Goal: Information Seeking & Learning: Learn about a topic

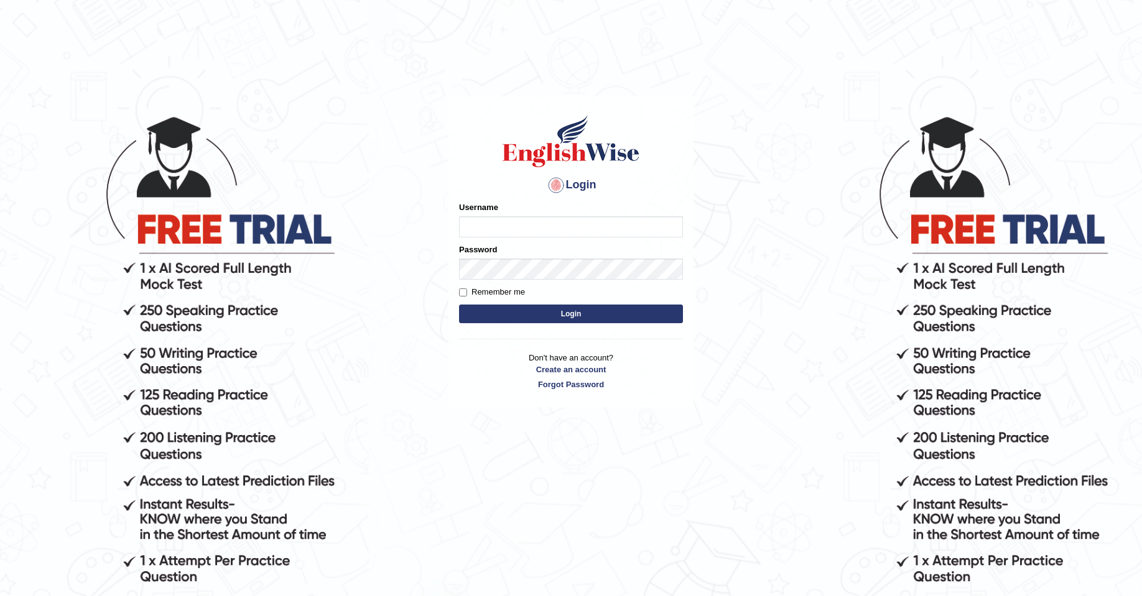
type input "Josephluma_parramatta"
click at [599, 311] on button "Login" at bounding box center [571, 314] width 224 height 19
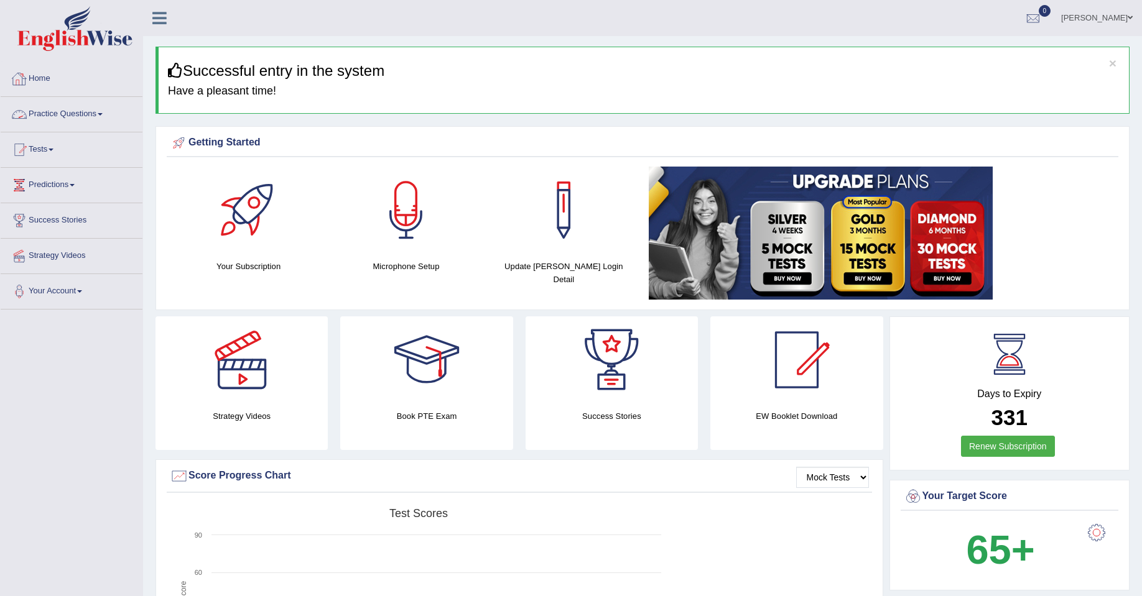
click at [62, 109] on link "Practice Questions" at bounding box center [72, 112] width 142 height 31
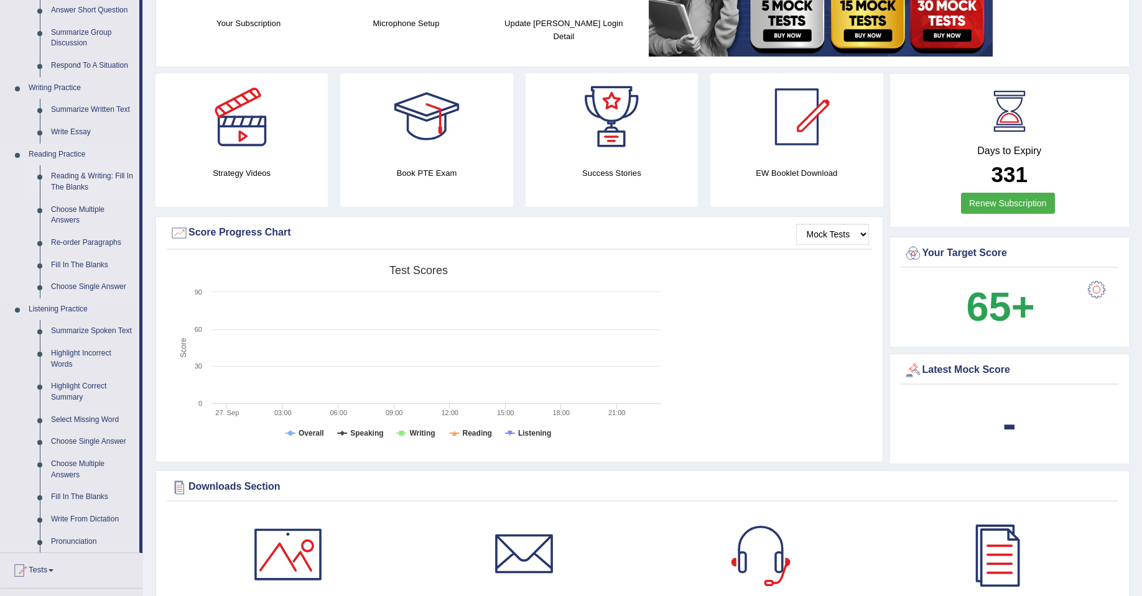
scroll to position [249, 0]
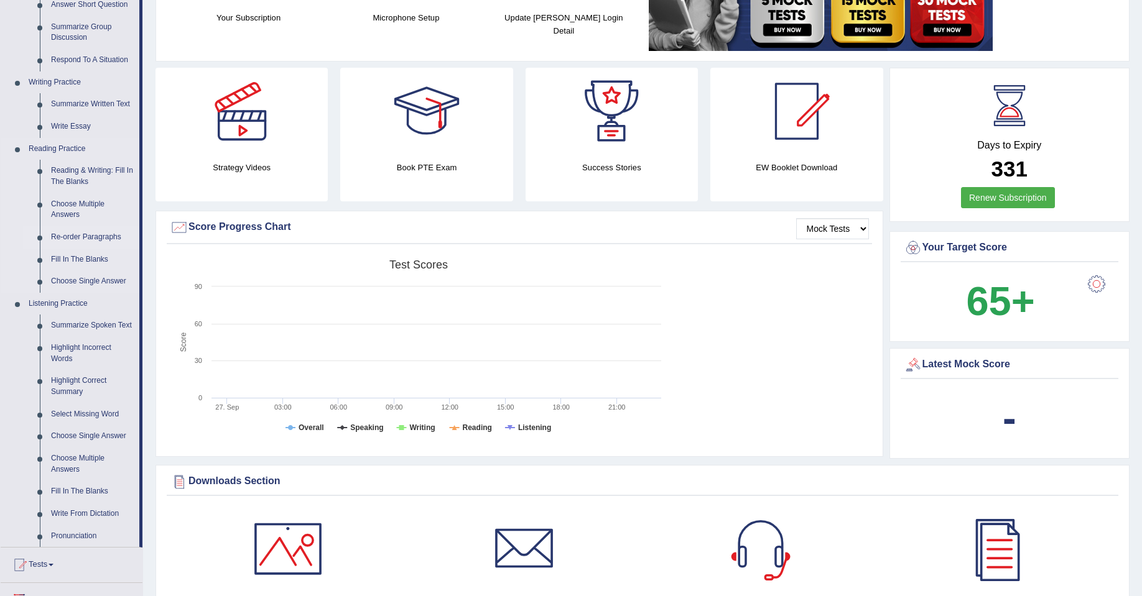
click at [80, 236] on link "Re-order Paragraphs" at bounding box center [92, 237] width 94 height 22
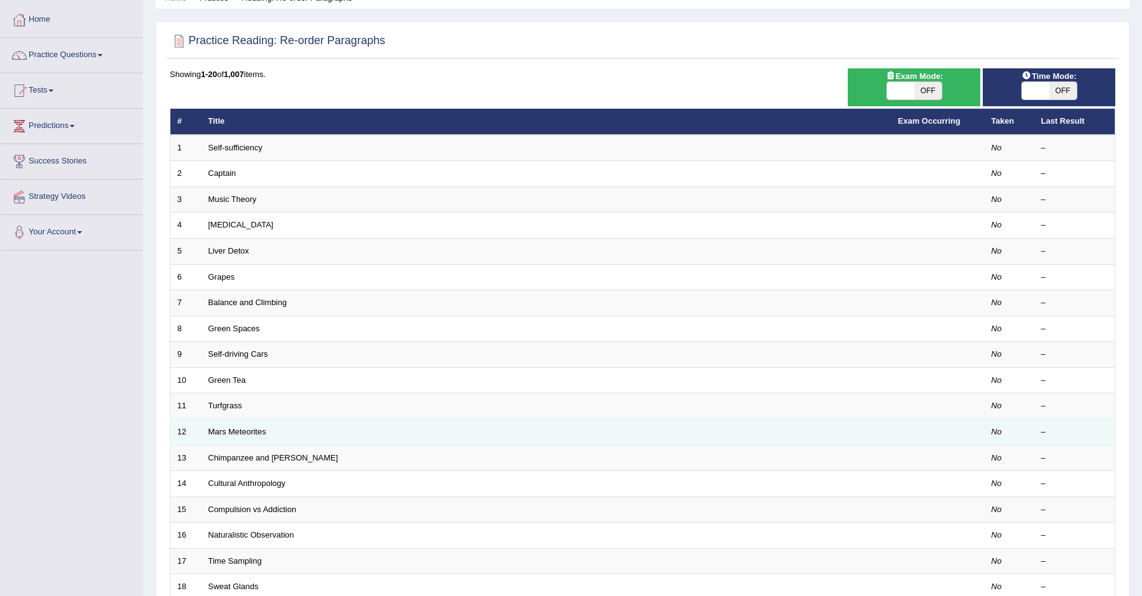
scroll to position [227, 0]
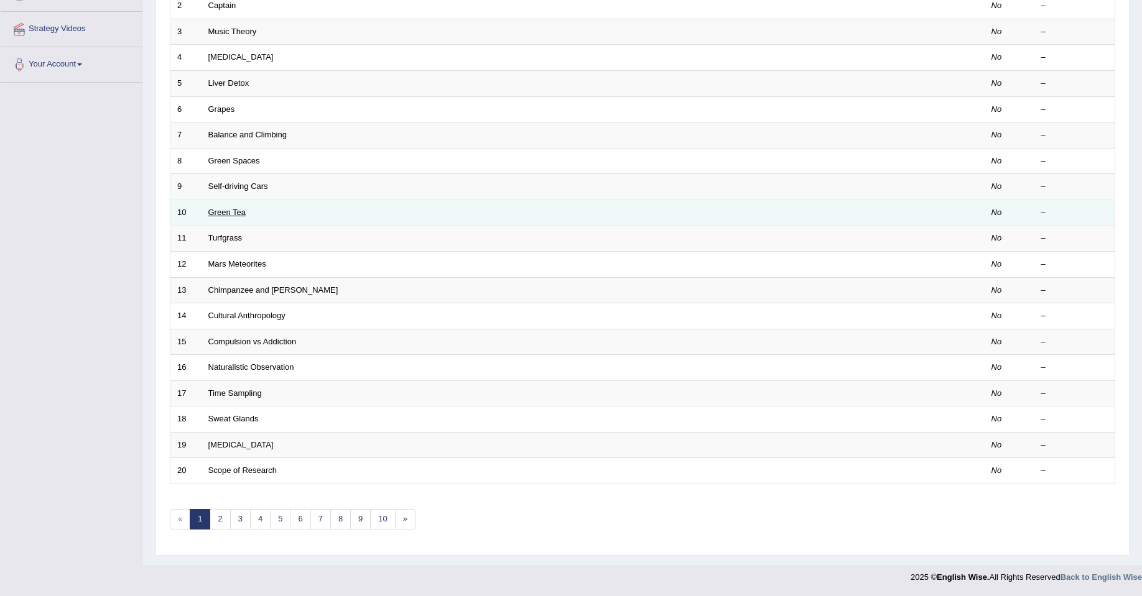
click at [236, 212] on link "Green Tea" at bounding box center [226, 212] width 37 height 9
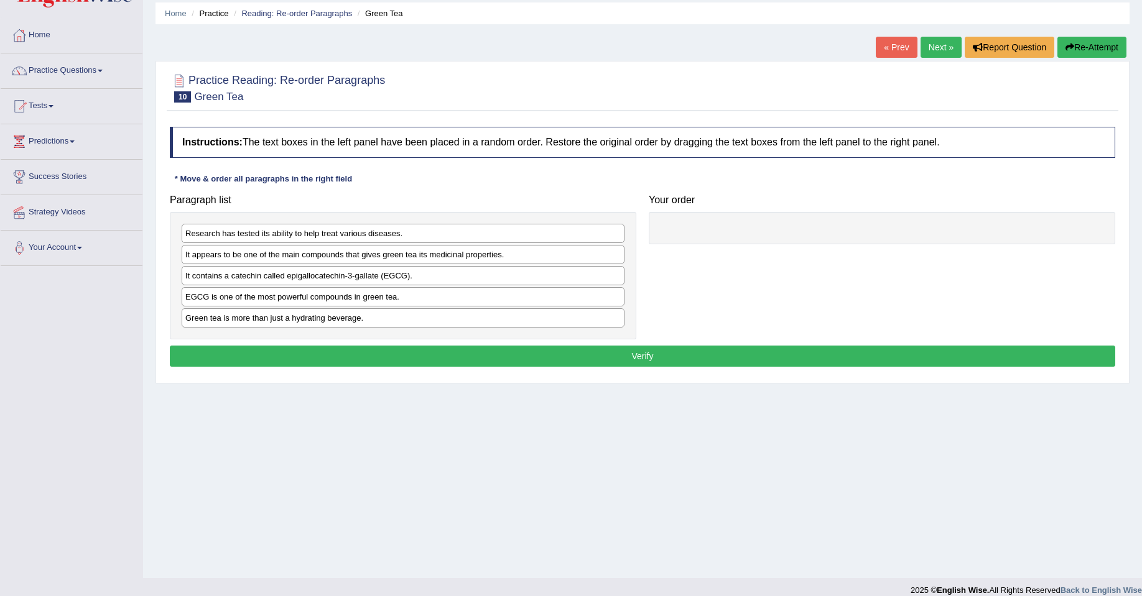
scroll to position [57, 0]
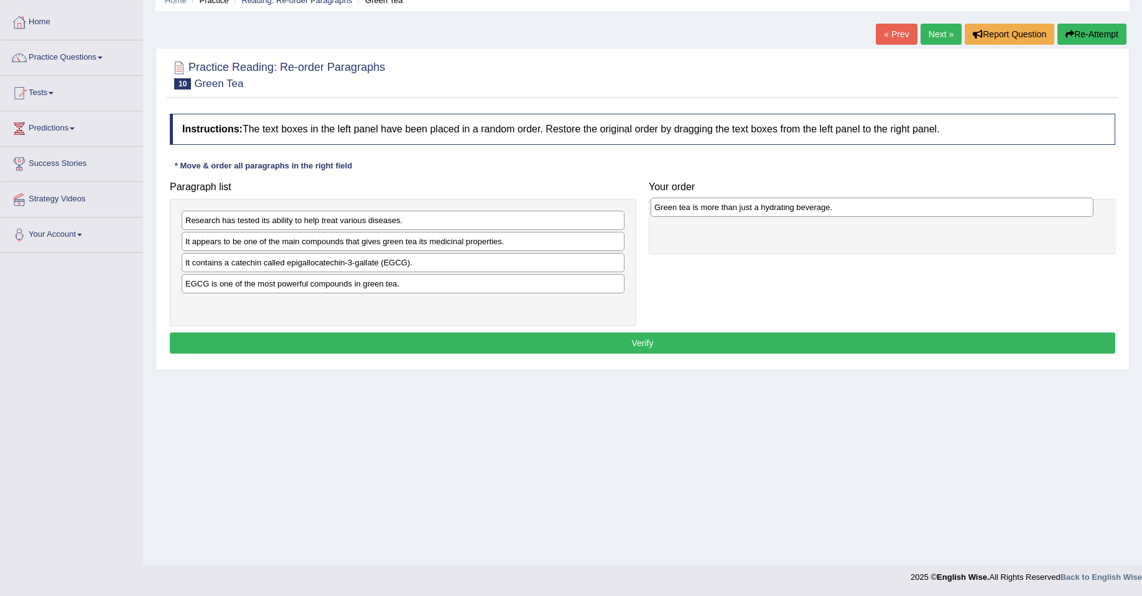
drag, startPoint x: 393, startPoint y: 314, endPoint x: 862, endPoint y: 216, distance: 479.0
click at [862, 216] on div "Green tea is more than just a hydrating beverage." at bounding box center [872, 207] width 443 height 19
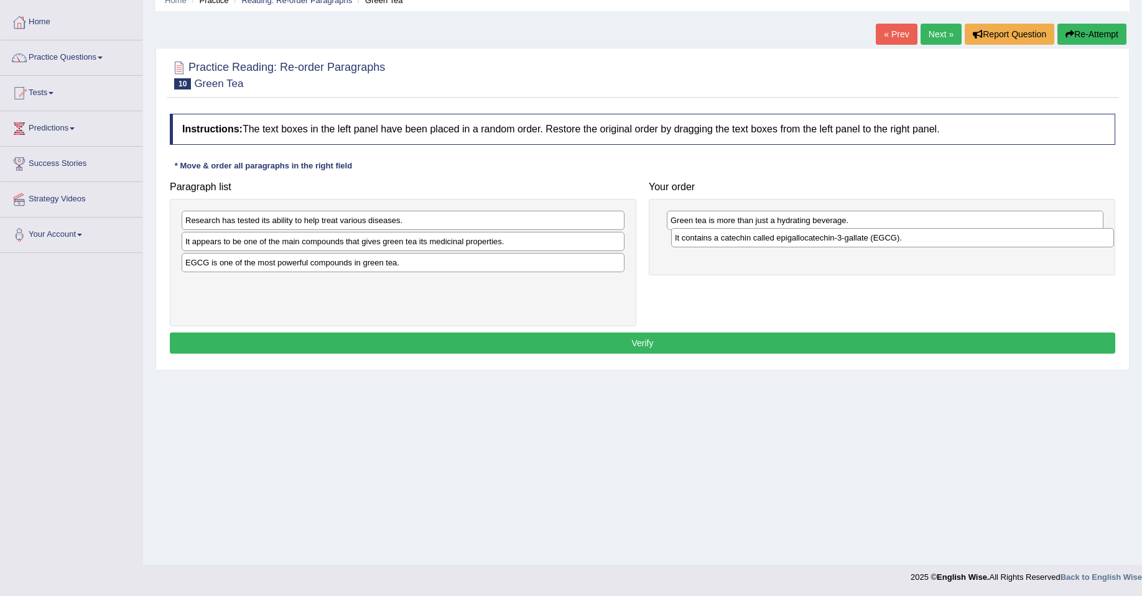
drag, startPoint x: 278, startPoint y: 264, endPoint x: 767, endPoint y: 239, distance: 490.1
click at [767, 239] on div "It contains a catechin called epigallocatechin-3-gallate (EGCG)." at bounding box center [892, 237] width 443 height 19
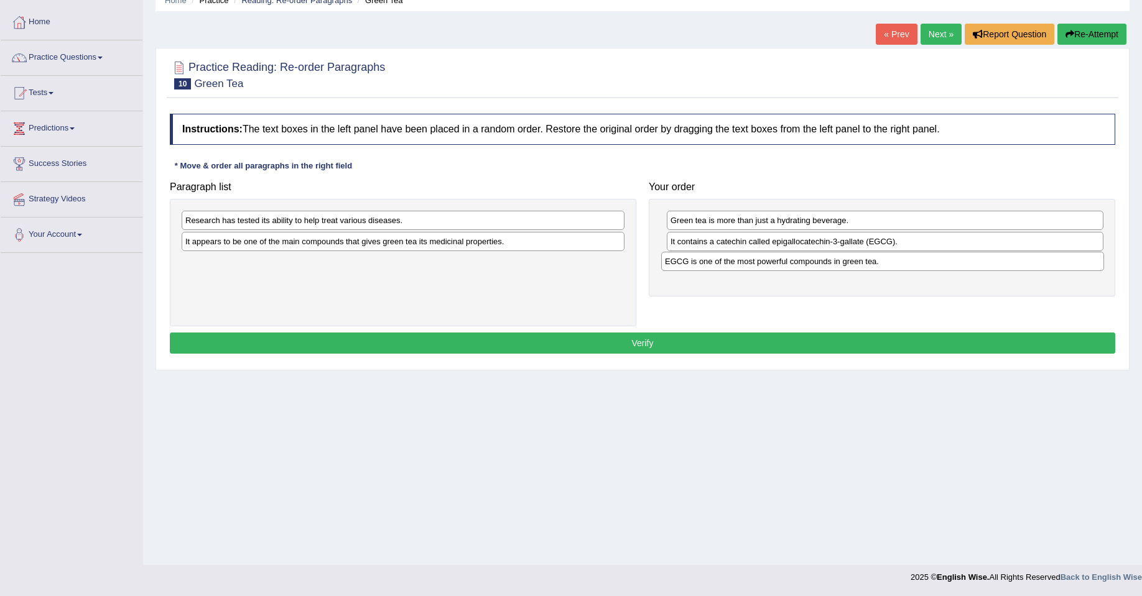
drag, startPoint x: 287, startPoint y: 264, endPoint x: 766, endPoint y: 262, distance: 479.5
click at [766, 262] on div "EGCG is one of the most powerful compounds in green tea." at bounding box center [882, 261] width 443 height 19
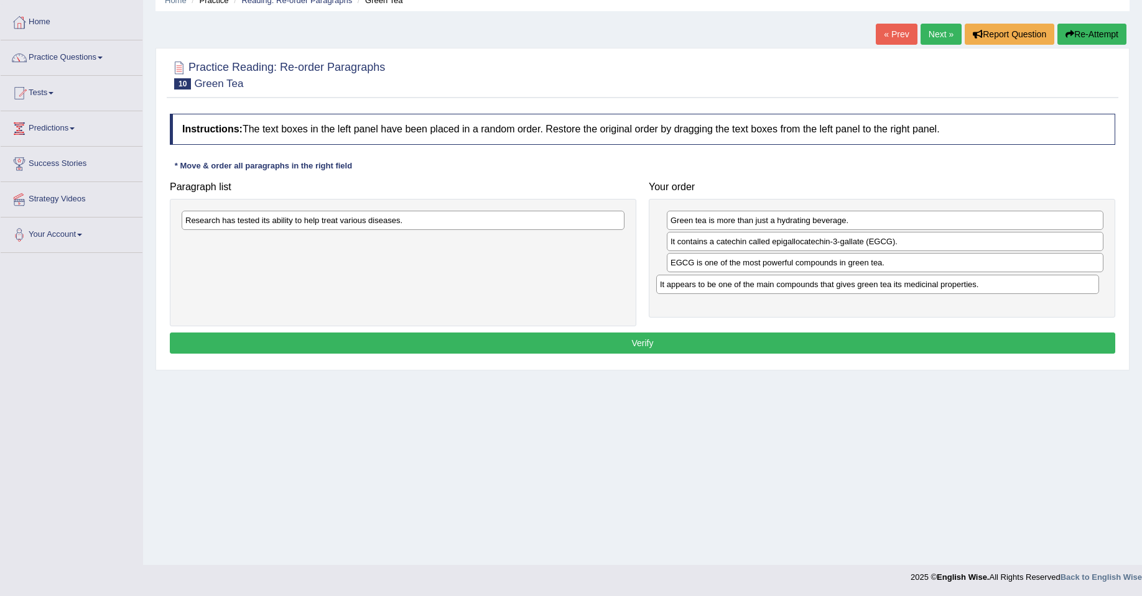
drag, startPoint x: 504, startPoint y: 246, endPoint x: 978, endPoint y: 289, distance: 475.8
click at [978, 289] on div "It appears to be one of the main compounds that gives green tea its medicinal p…" at bounding box center [877, 284] width 443 height 19
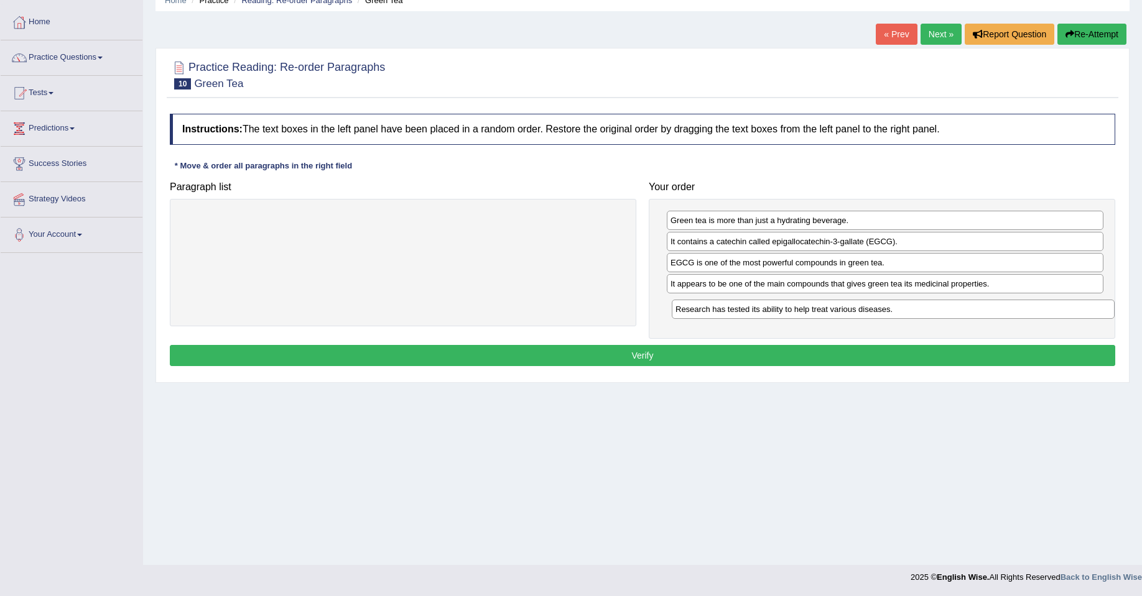
drag, startPoint x: 394, startPoint y: 225, endPoint x: 881, endPoint y: 312, distance: 494.8
click at [881, 312] on div "Research has tested its ability to help treat various diseases." at bounding box center [893, 309] width 443 height 19
click at [603, 358] on button "Verify" at bounding box center [642, 355] width 945 height 21
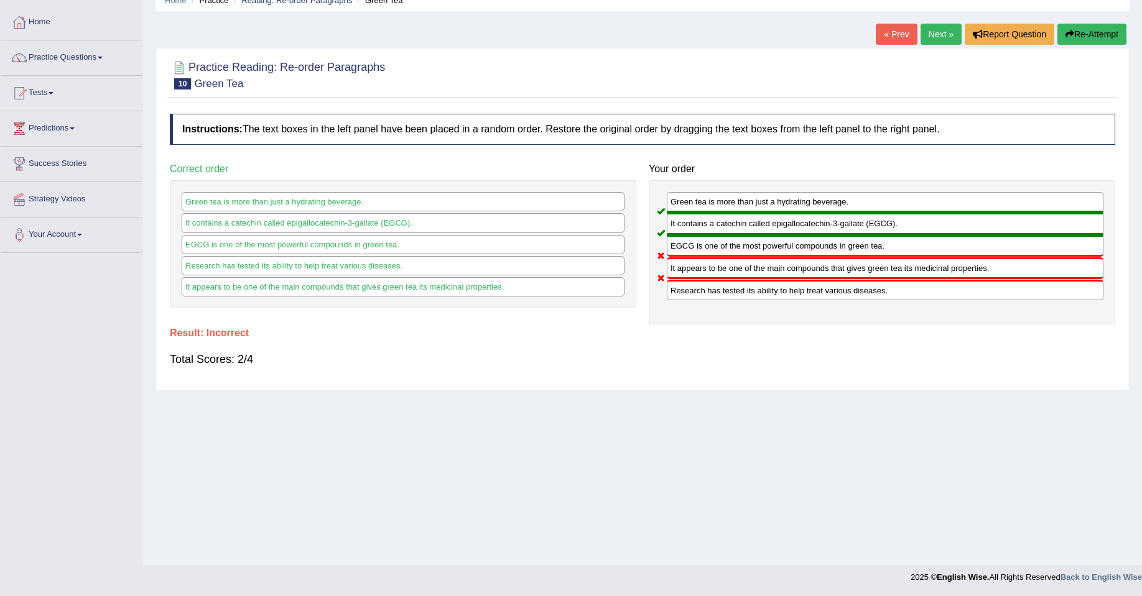
click at [934, 30] on link "Next »" at bounding box center [940, 34] width 41 height 21
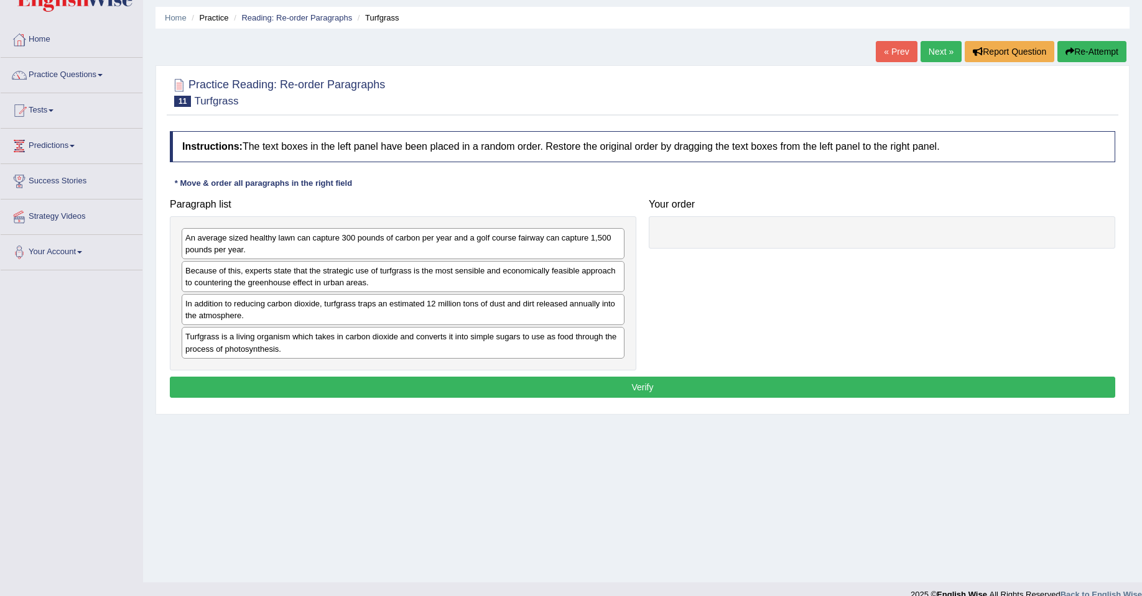
scroll to position [57, 0]
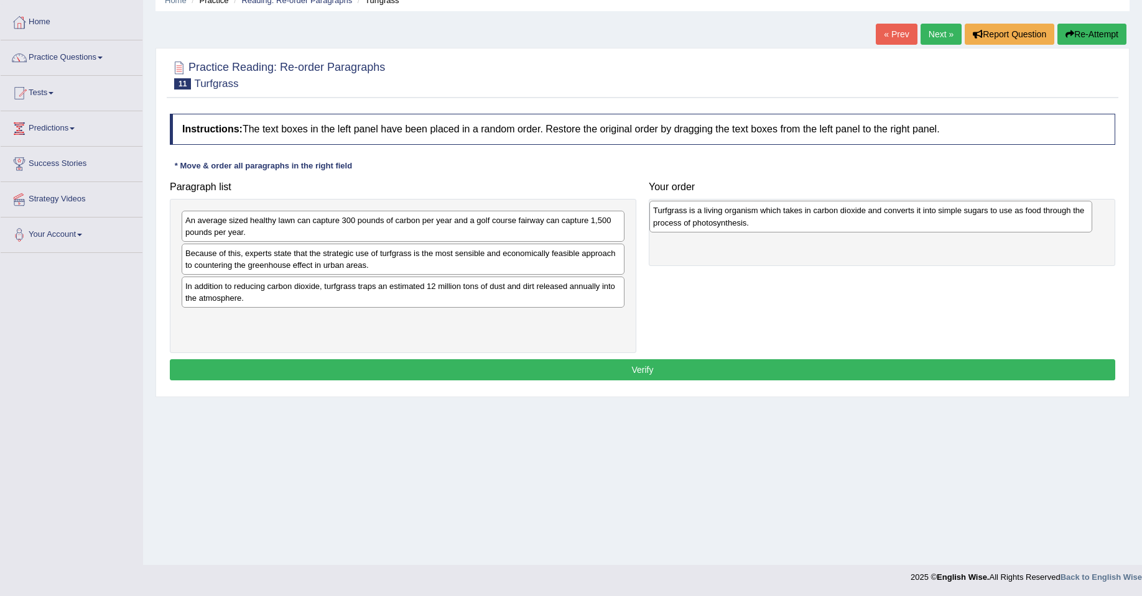
drag, startPoint x: 426, startPoint y: 322, endPoint x: 894, endPoint y: 213, distance: 480.2
click at [894, 213] on div "Turfgrass is a living organism which takes in carbon dioxide and converts it in…" at bounding box center [870, 216] width 443 height 31
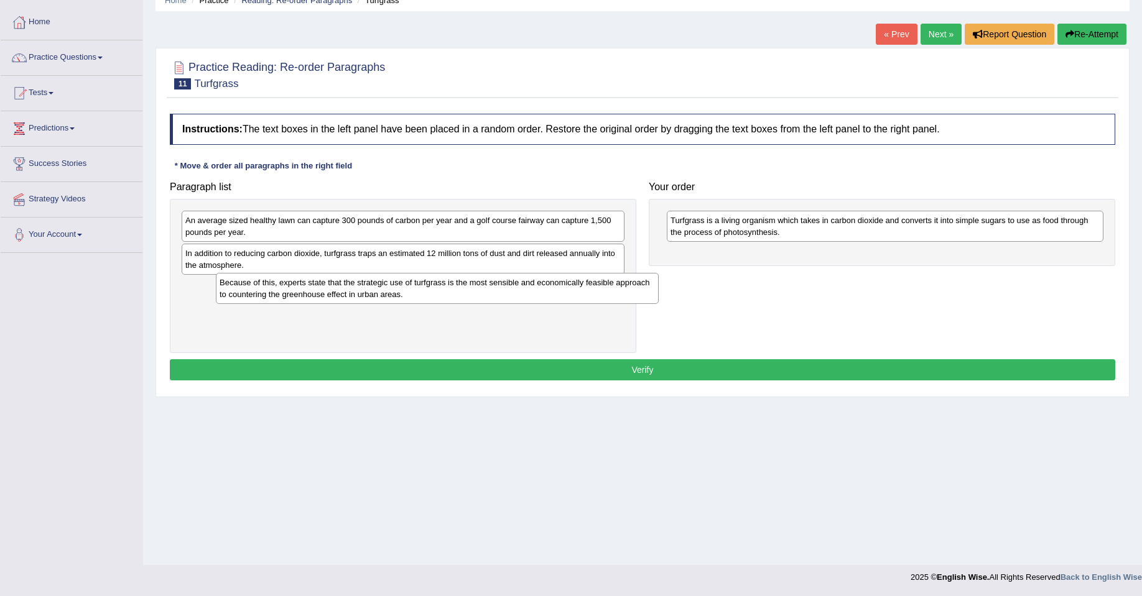
drag, startPoint x: 390, startPoint y: 268, endPoint x: 341, endPoint y: 313, distance: 66.0
click at [341, 304] on div "Because of this, experts state that the strategic use of turfgrass is the most …" at bounding box center [437, 288] width 443 height 31
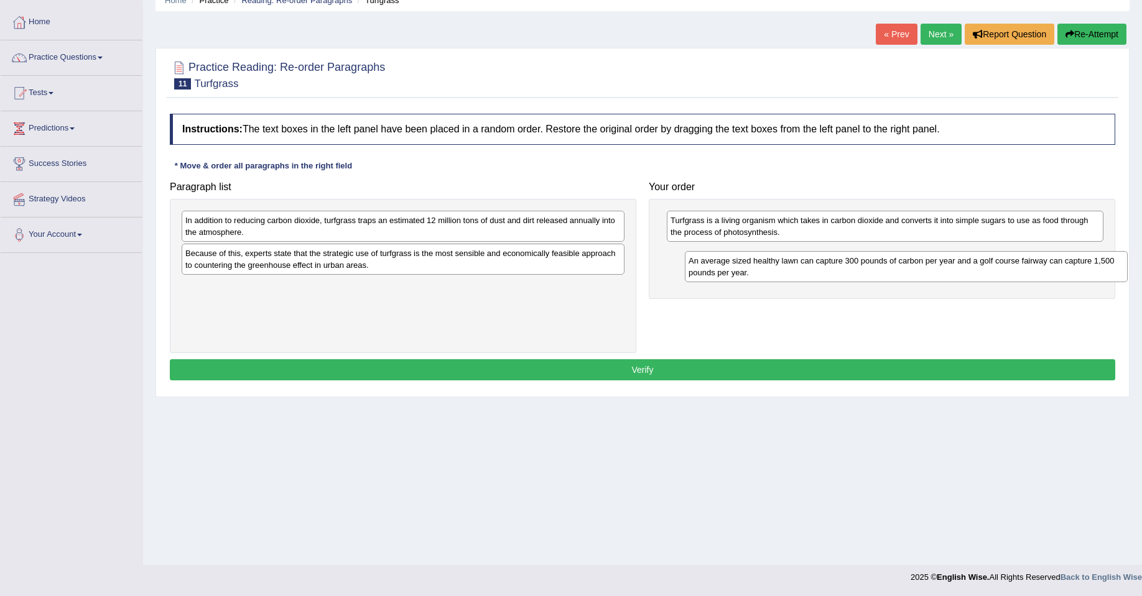
drag, startPoint x: 340, startPoint y: 232, endPoint x: 829, endPoint y: 271, distance: 490.3
click at [830, 271] on div "An average sized healthy lawn can capture 300 pounds of carbon per year and a g…" at bounding box center [906, 266] width 443 height 31
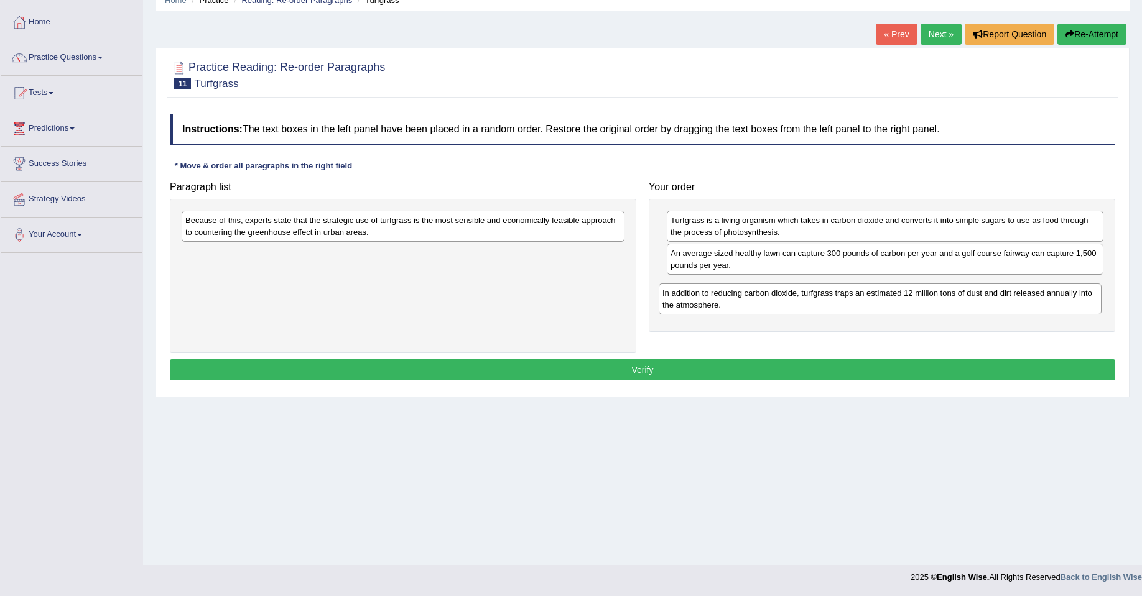
drag, startPoint x: 519, startPoint y: 234, endPoint x: 995, endPoint y: 305, distance: 481.1
click at [996, 306] on div "In addition to reducing carbon dioxide, turfgrass traps an estimated 12 million…" at bounding box center [880, 299] width 443 height 31
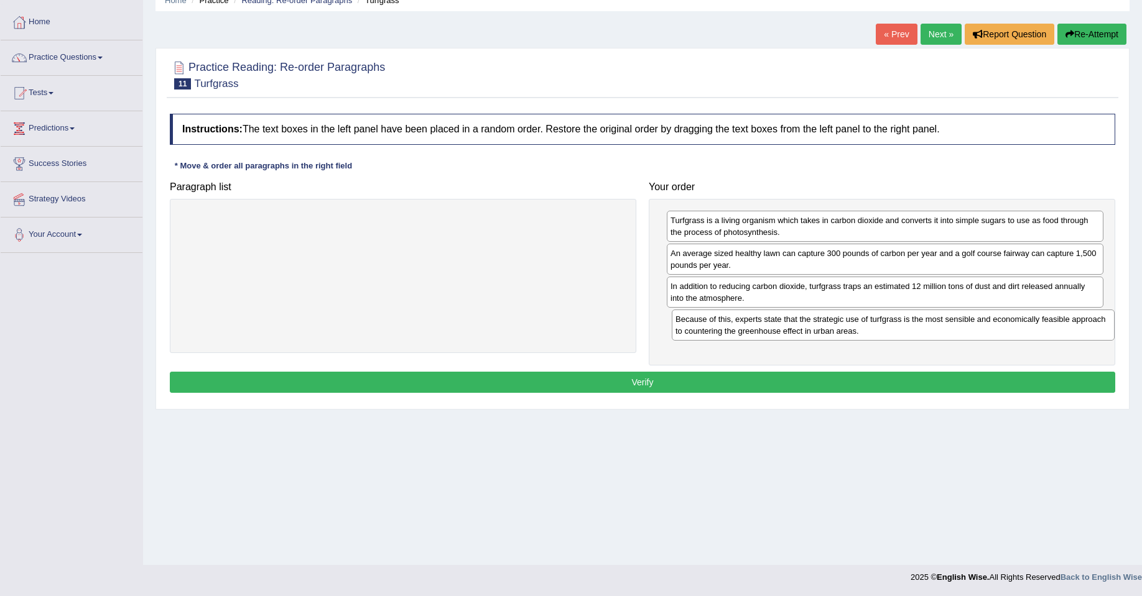
drag, startPoint x: 433, startPoint y: 228, endPoint x: 917, endPoint y: 326, distance: 494.2
click at [917, 326] on div "Because of this, experts state that the strategic use of turfgrass is the most …" at bounding box center [893, 325] width 443 height 31
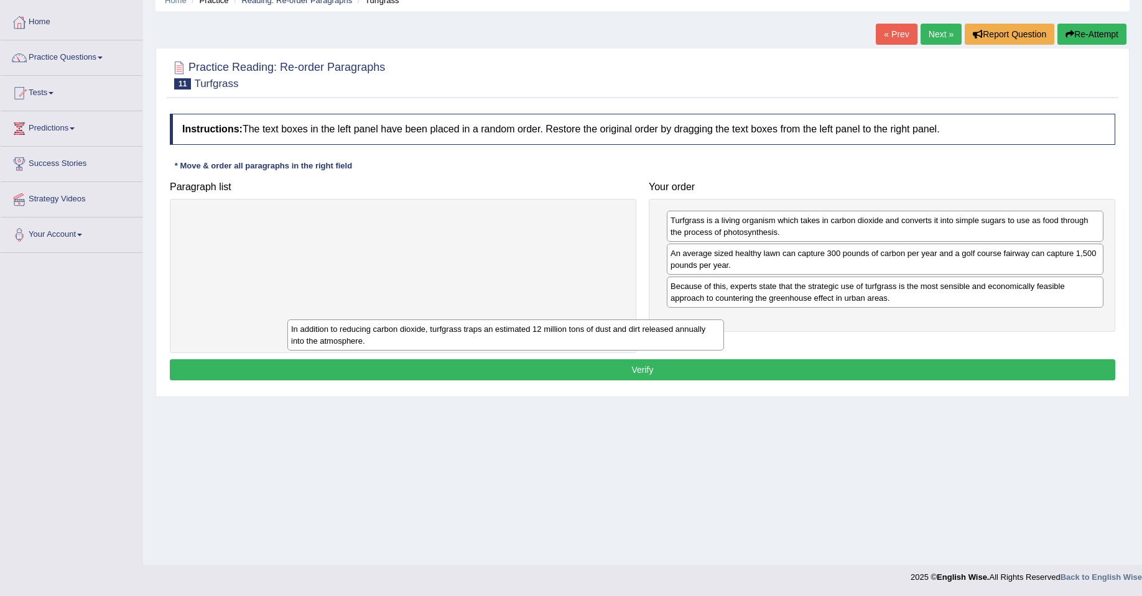
drag, startPoint x: 827, startPoint y: 305, endPoint x: 496, endPoint y: 343, distance: 333.1
click at [496, 343] on div "In addition to reducing carbon dioxide, turfgrass traps an estimated 12 million…" at bounding box center [505, 335] width 437 height 31
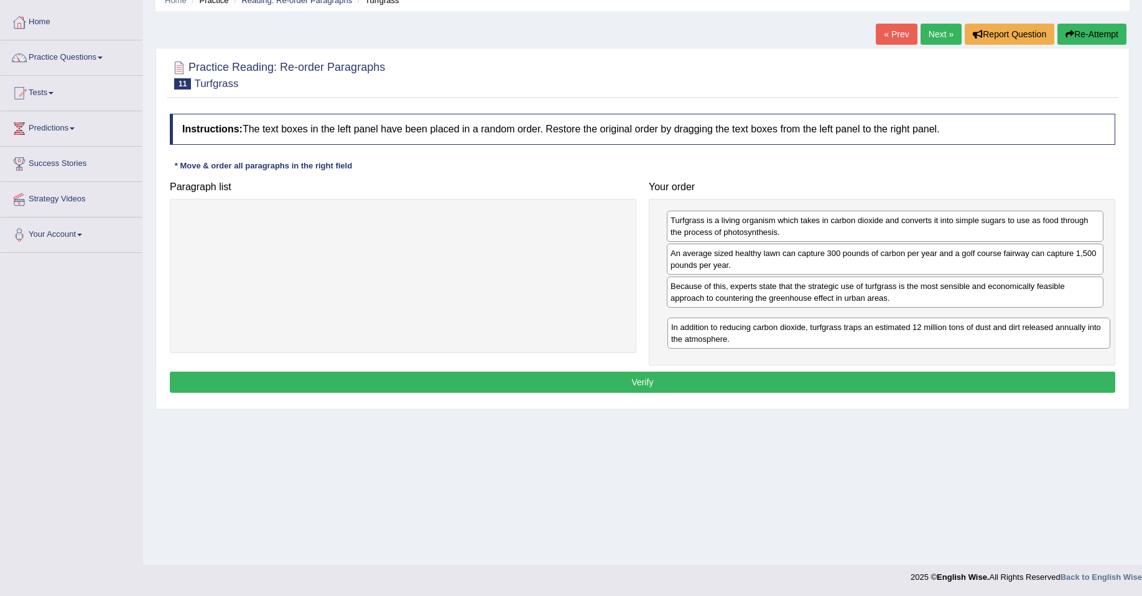
drag, startPoint x: 521, startPoint y: 232, endPoint x: 1007, endPoint y: 339, distance: 497.3
click at [1007, 339] on div "In addition to reducing carbon dioxide, turfgrass traps an estimated 12 million…" at bounding box center [888, 333] width 443 height 31
drag, startPoint x: 877, startPoint y: 316, endPoint x: 932, endPoint y: 335, distance: 58.0
click at [932, 335] on div "Because of this, experts state that the strategic use of turfgrass is the most …" at bounding box center [875, 330] width 437 height 31
drag, startPoint x: 741, startPoint y: 297, endPoint x: 739, endPoint y: 335, distance: 38.0
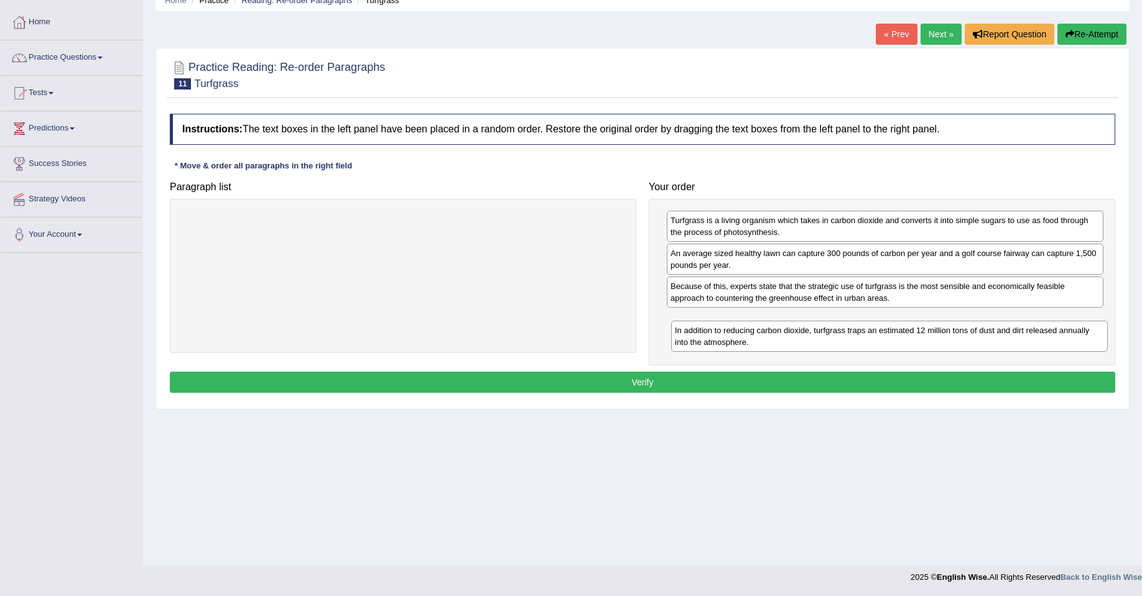
click at [742, 337] on div "In addition to reducing carbon dioxide, turfgrass traps an estimated 12 million…" at bounding box center [889, 336] width 437 height 31
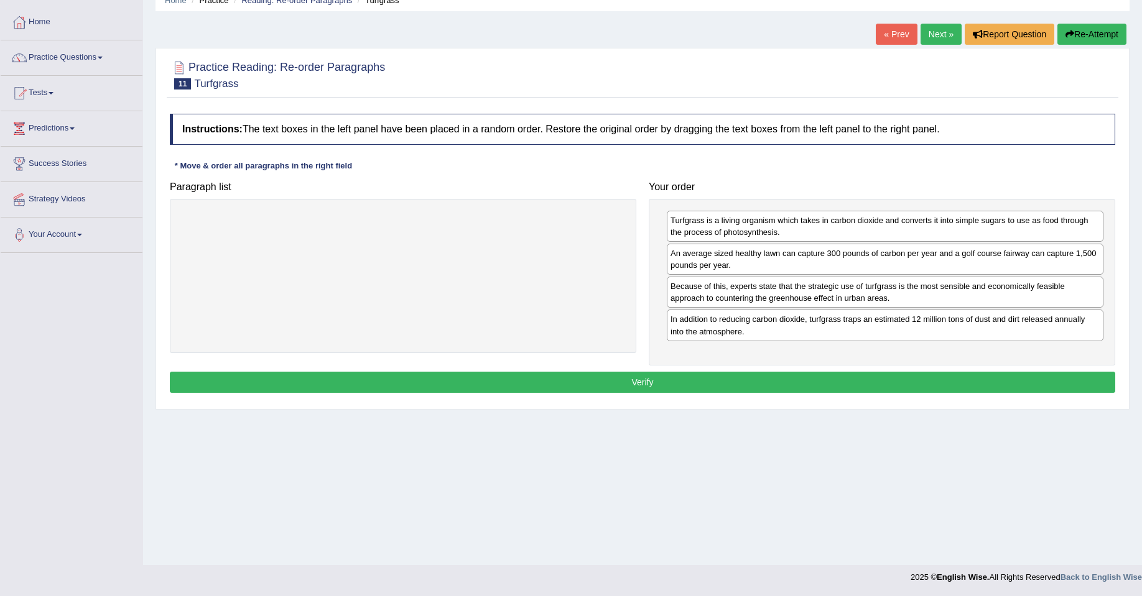
click at [632, 377] on button "Verify" at bounding box center [642, 382] width 945 height 21
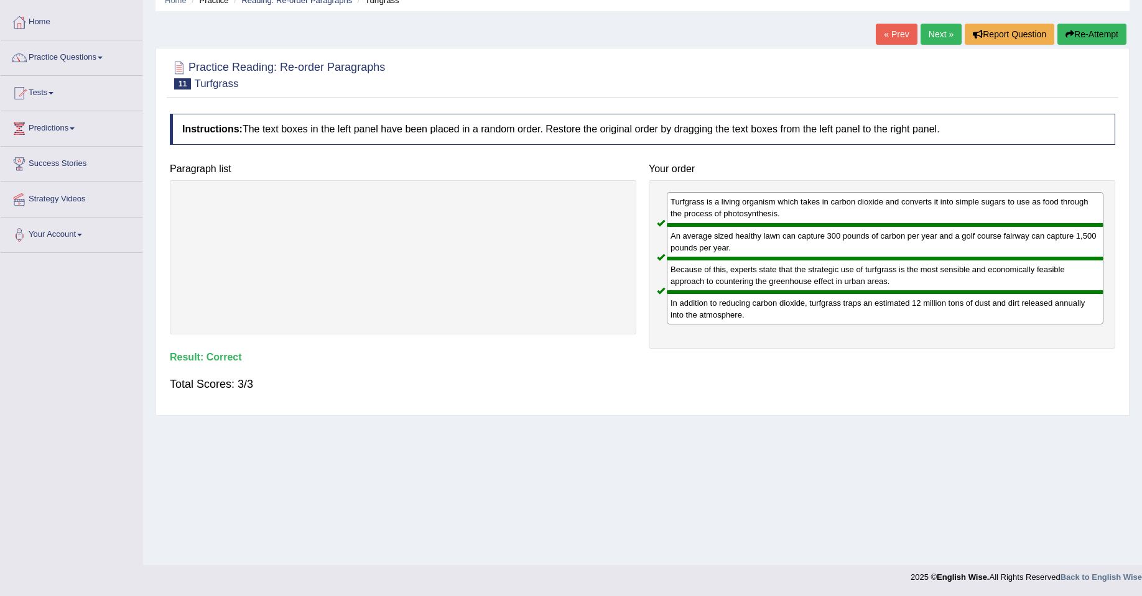
click at [927, 30] on link "Next »" at bounding box center [940, 34] width 41 height 21
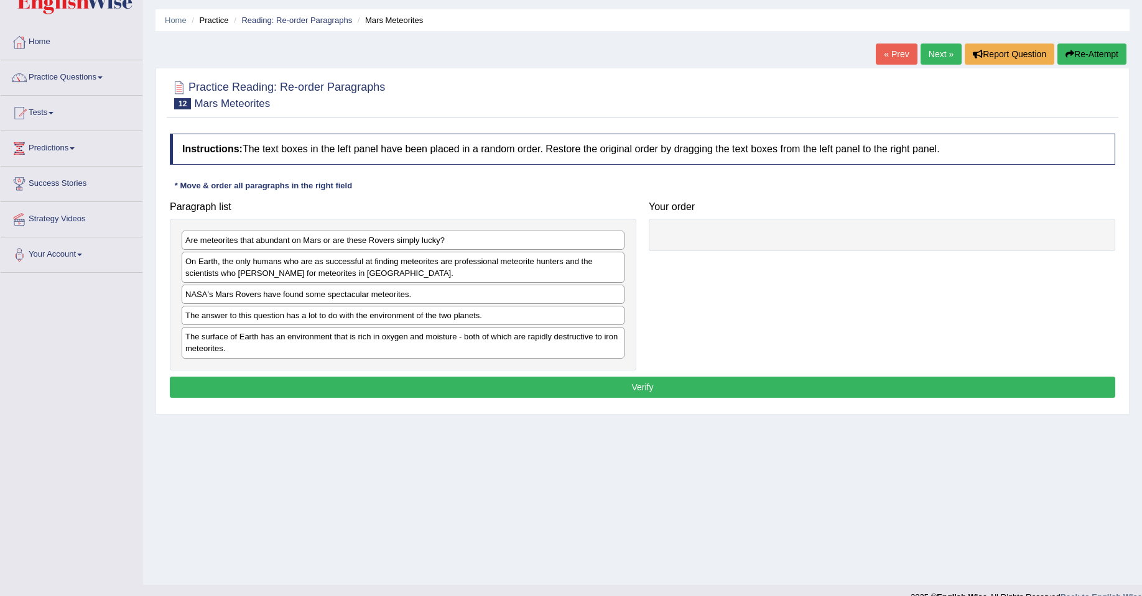
scroll to position [57, 0]
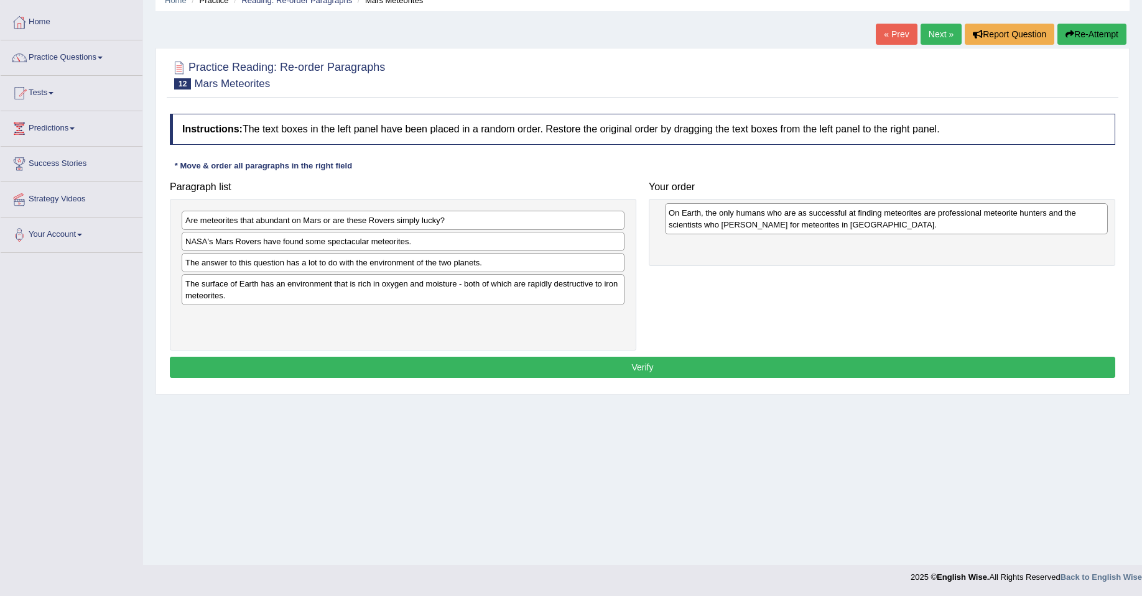
drag, startPoint x: 396, startPoint y: 254, endPoint x: 864, endPoint y: 223, distance: 469.3
click at [864, 224] on div "On Earth, the only humans who are as successful at finding meteorites are profe…" at bounding box center [886, 218] width 443 height 31
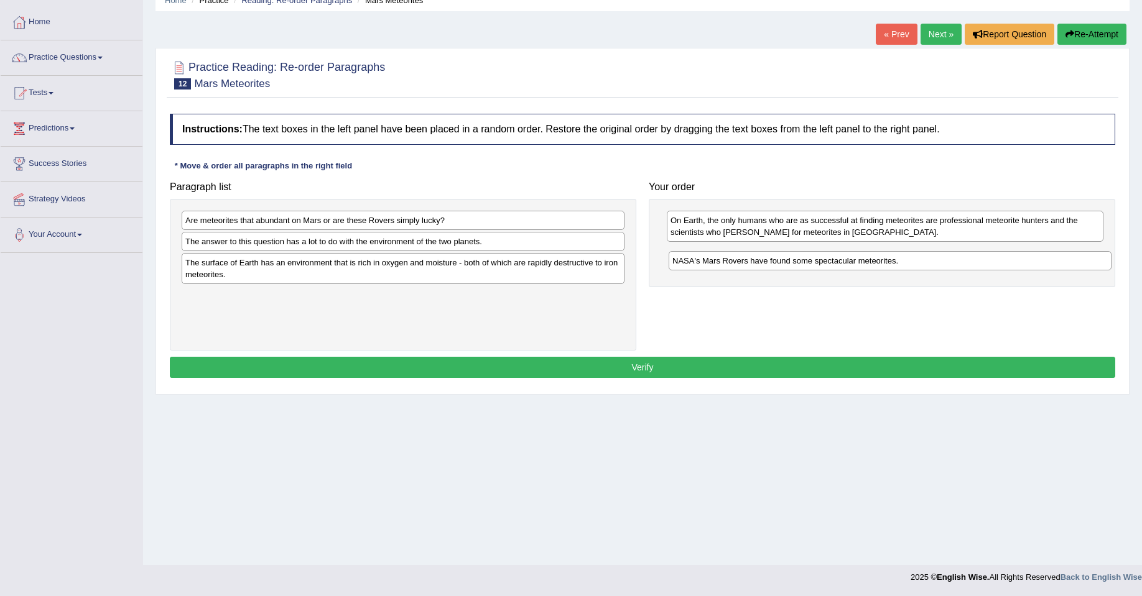
drag, startPoint x: 394, startPoint y: 248, endPoint x: 868, endPoint y: 264, distance: 474.1
click at [881, 266] on div "NASA's Mars Rovers have found some spectacular meteorites." at bounding box center [890, 260] width 443 height 19
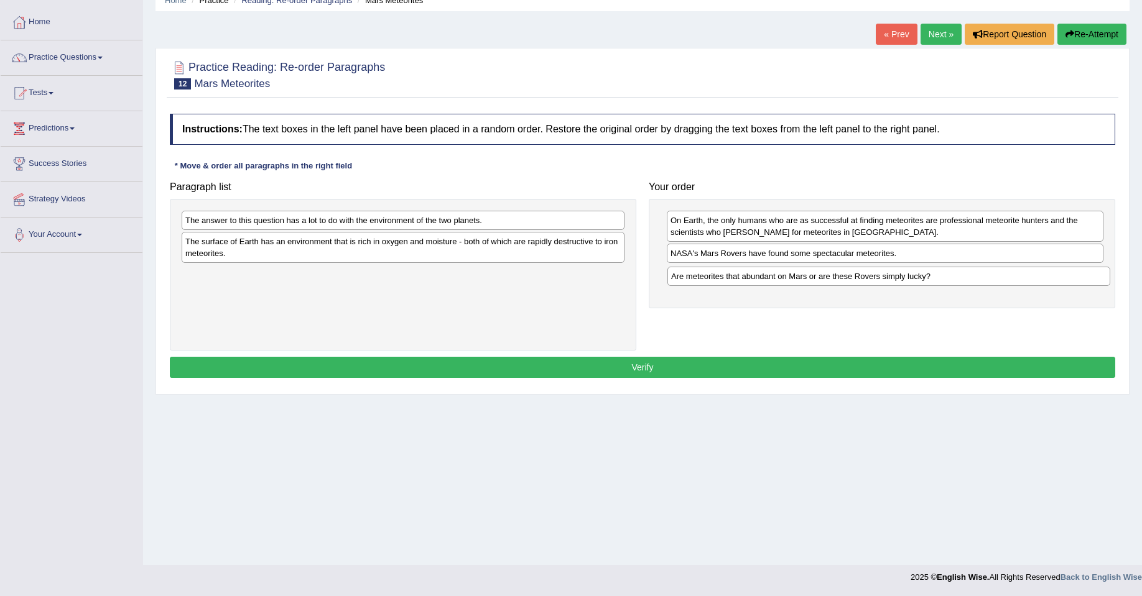
drag, startPoint x: 455, startPoint y: 228, endPoint x: 933, endPoint y: 284, distance: 481.0
click at [933, 284] on div "Are meteorites that abundant on Mars or are these Rovers simply lucky?" at bounding box center [888, 276] width 443 height 19
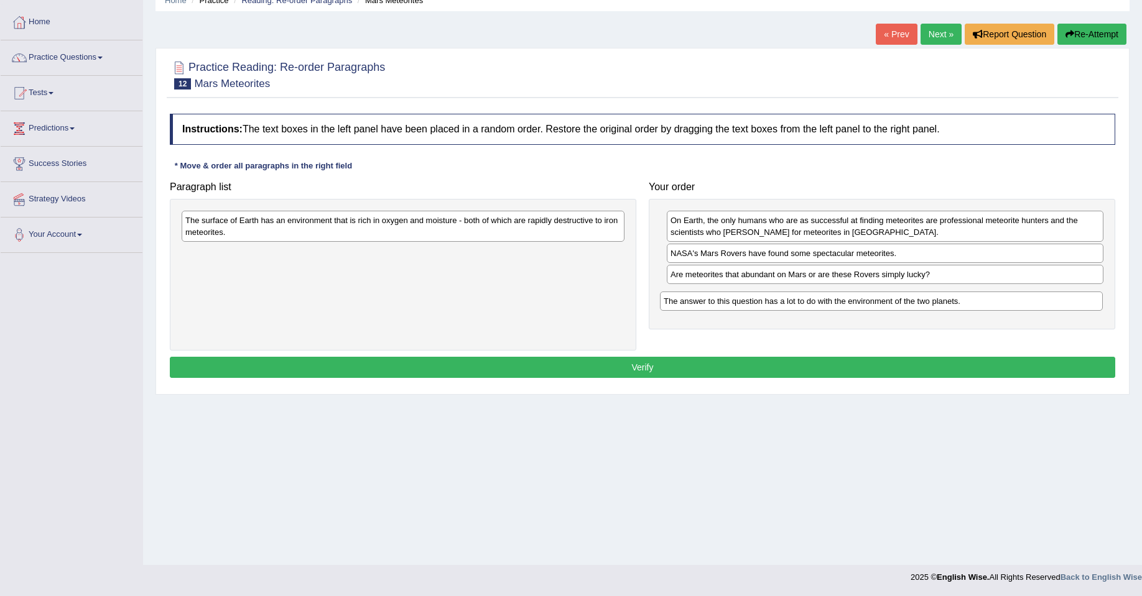
drag, startPoint x: 423, startPoint y: 226, endPoint x: 897, endPoint y: 305, distance: 480.3
click at [897, 306] on div "The answer to this question has a lot to do with the environment of the two pla…" at bounding box center [881, 301] width 443 height 19
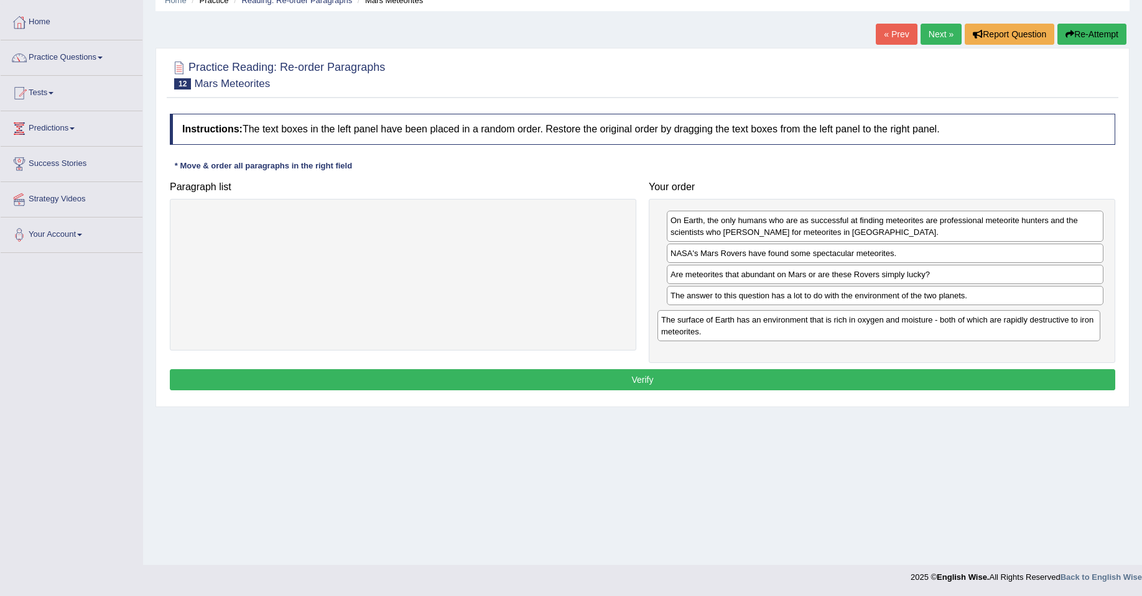
drag, startPoint x: 507, startPoint y: 229, endPoint x: 983, endPoint y: 329, distance: 486.0
click at [983, 329] on div "The surface of Earth has an environment that is rich in oxygen and moisture - b…" at bounding box center [878, 325] width 443 height 31
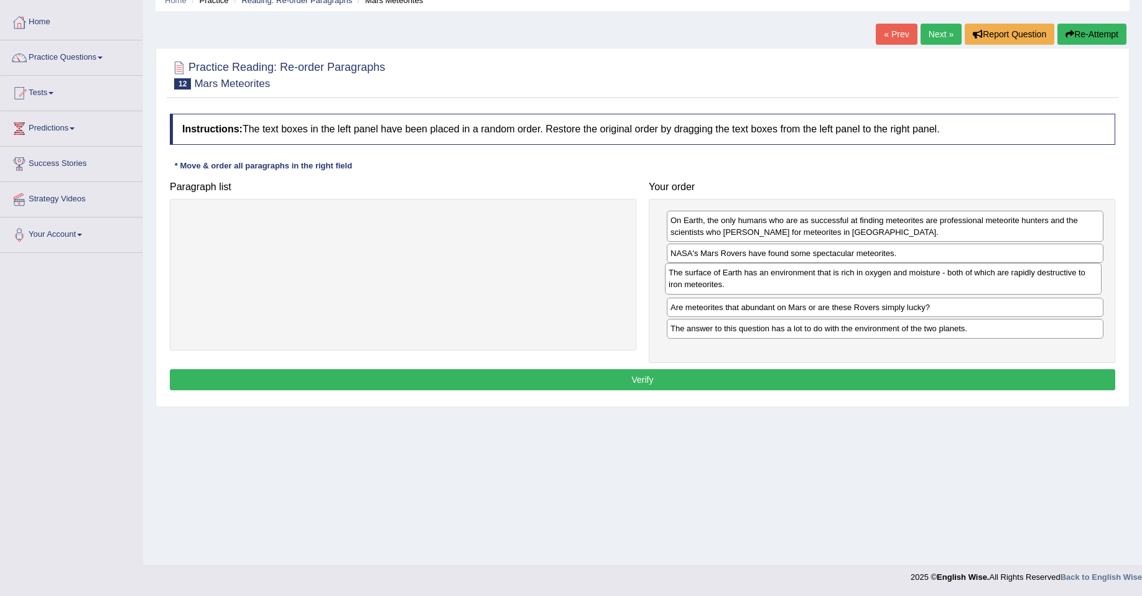
drag, startPoint x: 754, startPoint y: 328, endPoint x: 752, endPoint y: 284, distance: 44.2
click at [752, 284] on div "The surface of Earth has an environment that is rich in oxygen and moisture - b…" at bounding box center [883, 278] width 437 height 31
click at [529, 377] on button "Verify" at bounding box center [642, 379] width 945 height 21
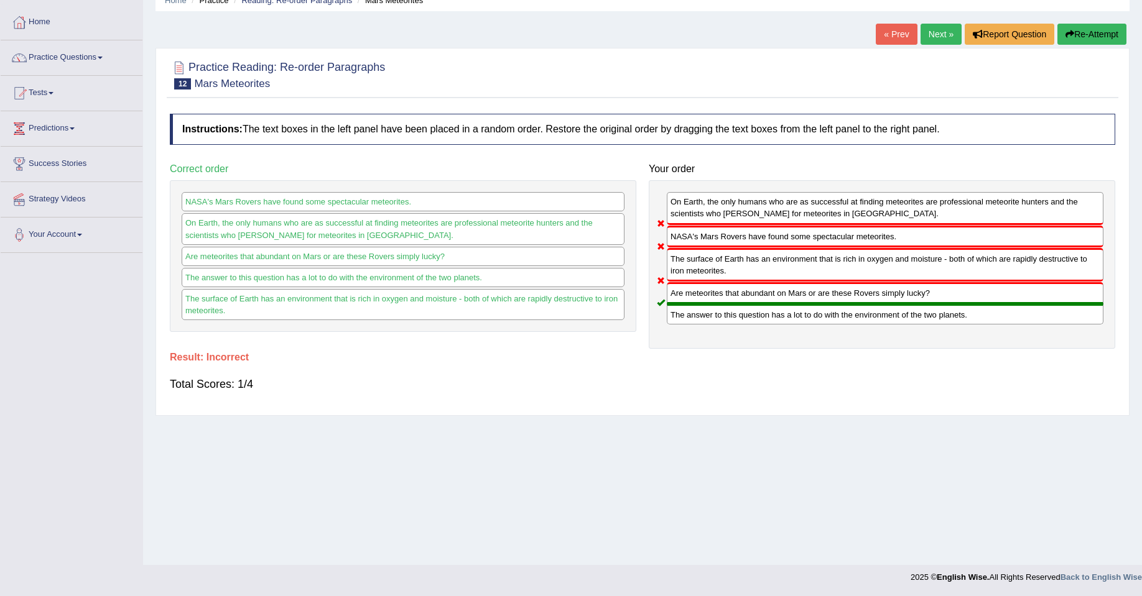
click at [944, 35] on link "Next »" at bounding box center [940, 34] width 41 height 21
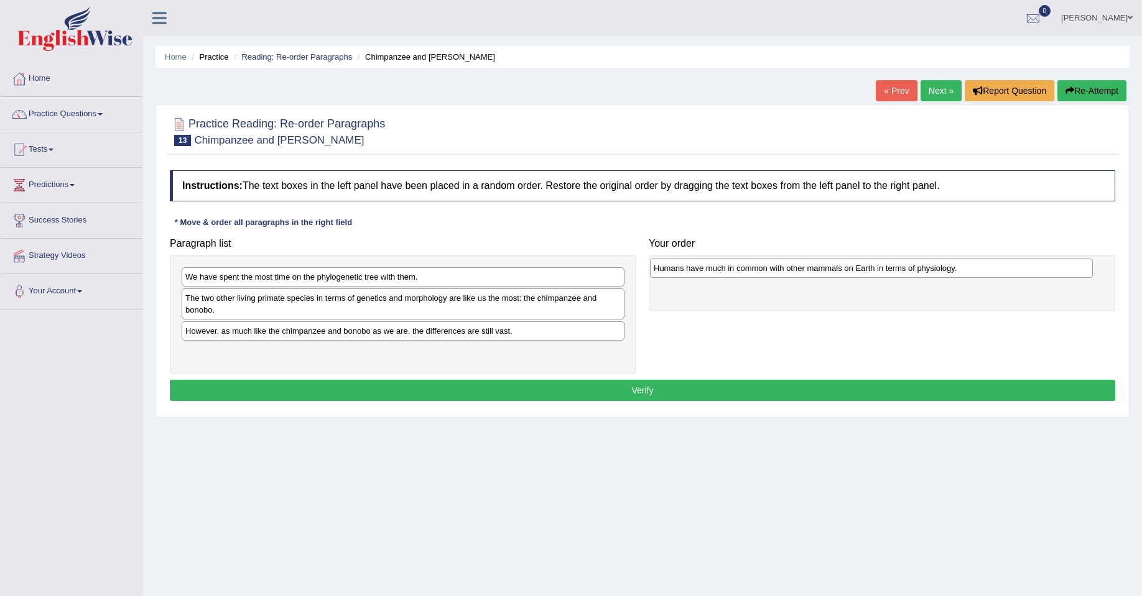
drag, startPoint x: 570, startPoint y: 333, endPoint x: 1039, endPoint y: 266, distance: 474.2
click at [1038, 269] on div "Humans have much in common with other mammals on Earth in terms of physiology." at bounding box center [871, 268] width 443 height 19
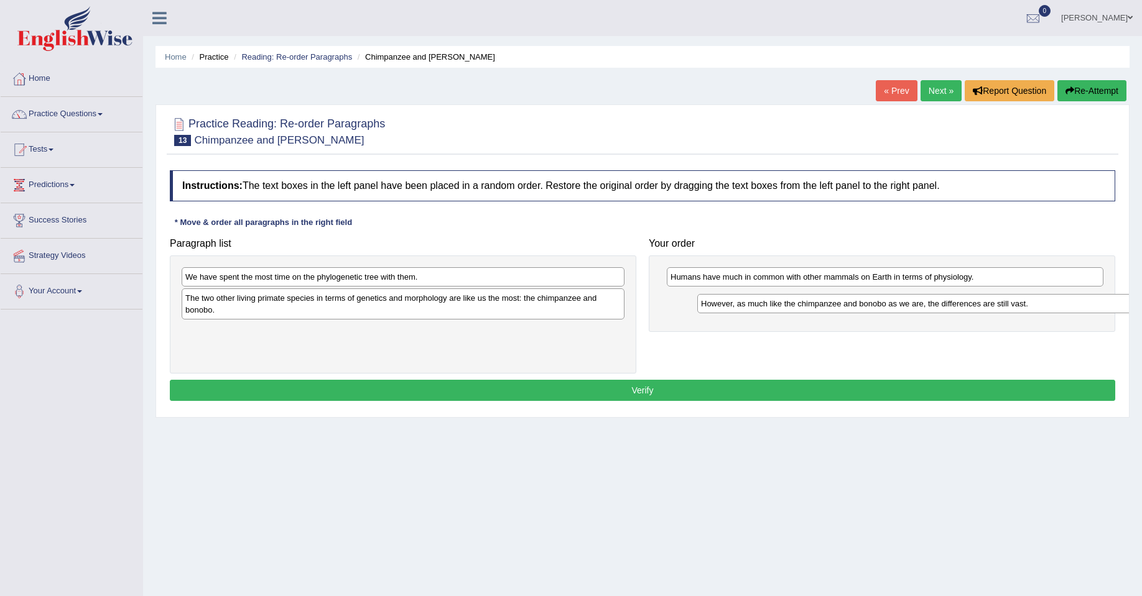
drag, startPoint x: 402, startPoint y: 337, endPoint x: 903, endPoint y: 308, distance: 502.1
click at [906, 308] on div "However, as much like the chimpanzee and bonobo as we are, the differences are …" at bounding box center [918, 303] width 443 height 19
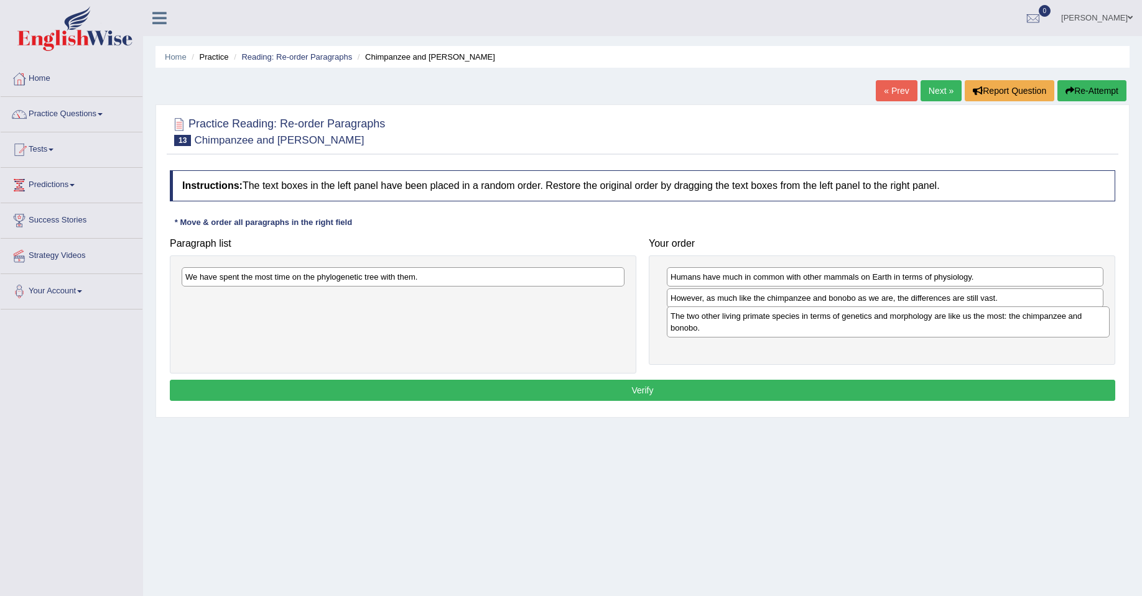
drag, startPoint x: 347, startPoint y: 312, endPoint x: 832, endPoint y: 330, distance: 485.4
click at [832, 330] on div "The two other living primate species in terms of genetics and morphology are li…" at bounding box center [888, 322] width 443 height 31
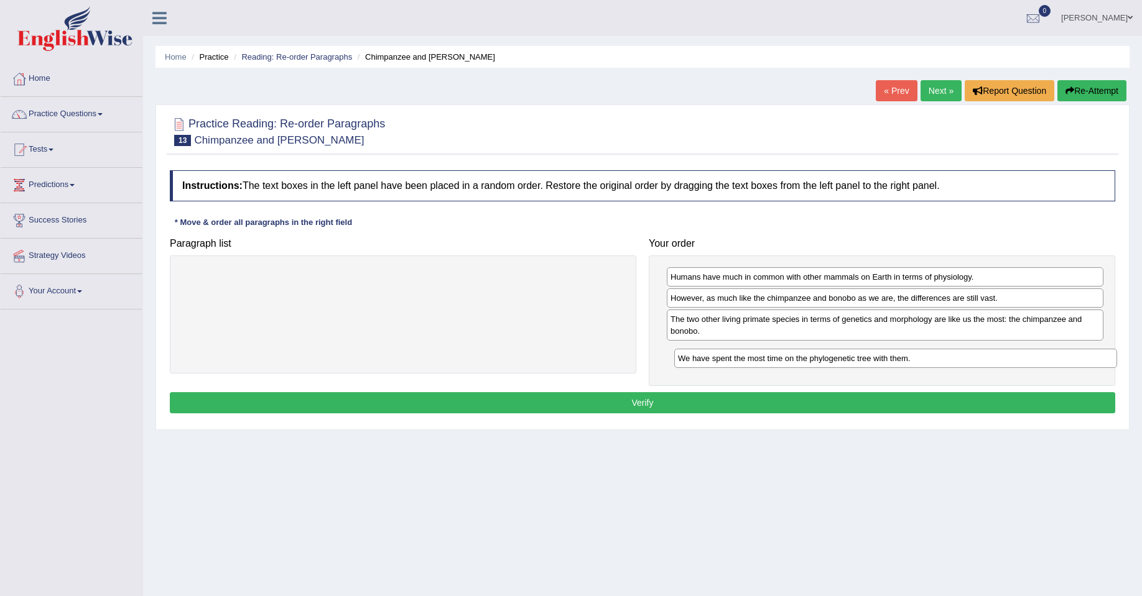
drag, startPoint x: 498, startPoint y: 274, endPoint x: 987, endPoint y: 354, distance: 495.5
click at [989, 354] on div "We have spent the most time on the phylogenetic tree with them." at bounding box center [895, 358] width 443 height 19
click at [662, 400] on button "Verify" at bounding box center [642, 402] width 945 height 21
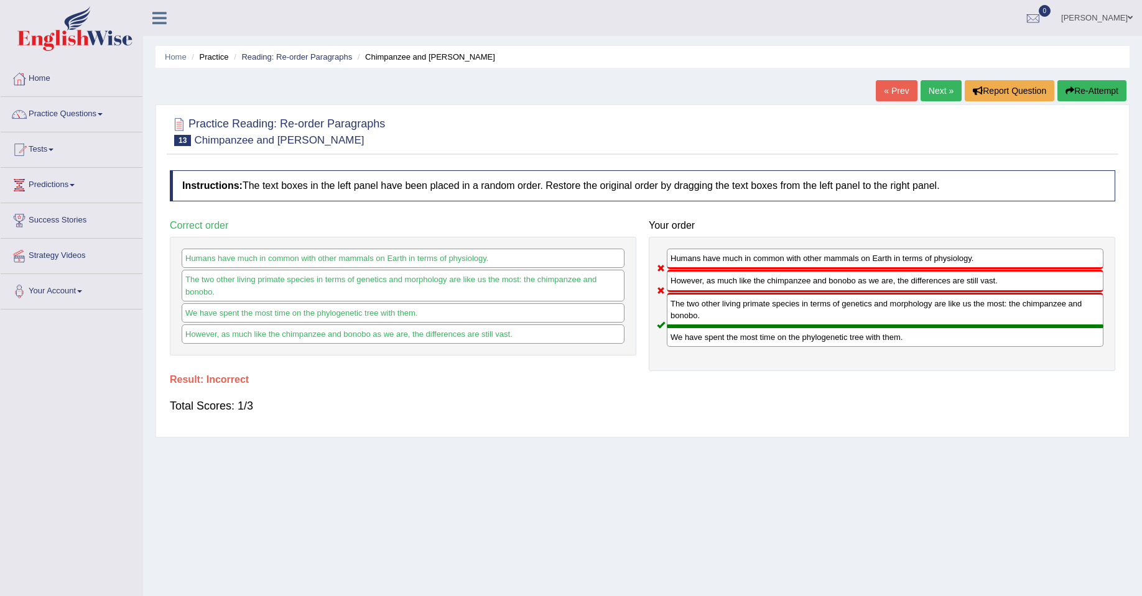
click at [933, 87] on link "Next »" at bounding box center [940, 90] width 41 height 21
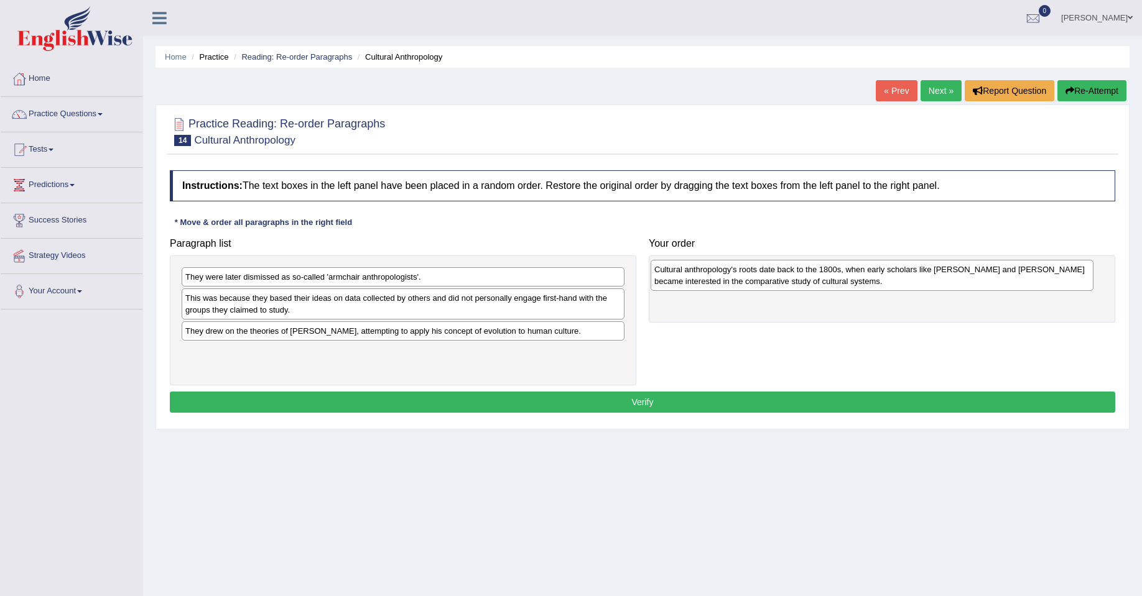
drag, startPoint x: 389, startPoint y: 316, endPoint x: 858, endPoint y: 287, distance: 469.8
click at [858, 287] on div "Cultural anthropology's roots date back to the 1800s, when early scholars like …" at bounding box center [872, 275] width 443 height 31
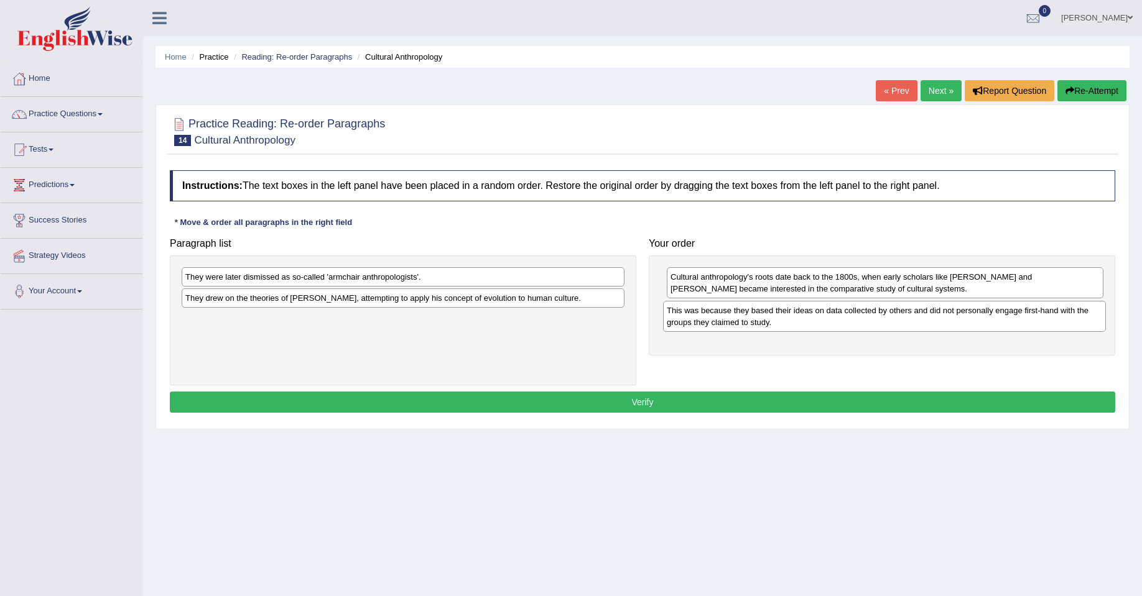
drag, startPoint x: 420, startPoint y: 315, endPoint x: 903, endPoint y: 326, distance: 483.4
click at [903, 326] on div "This was because they based their ideas on data collected by others and did not…" at bounding box center [884, 316] width 443 height 31
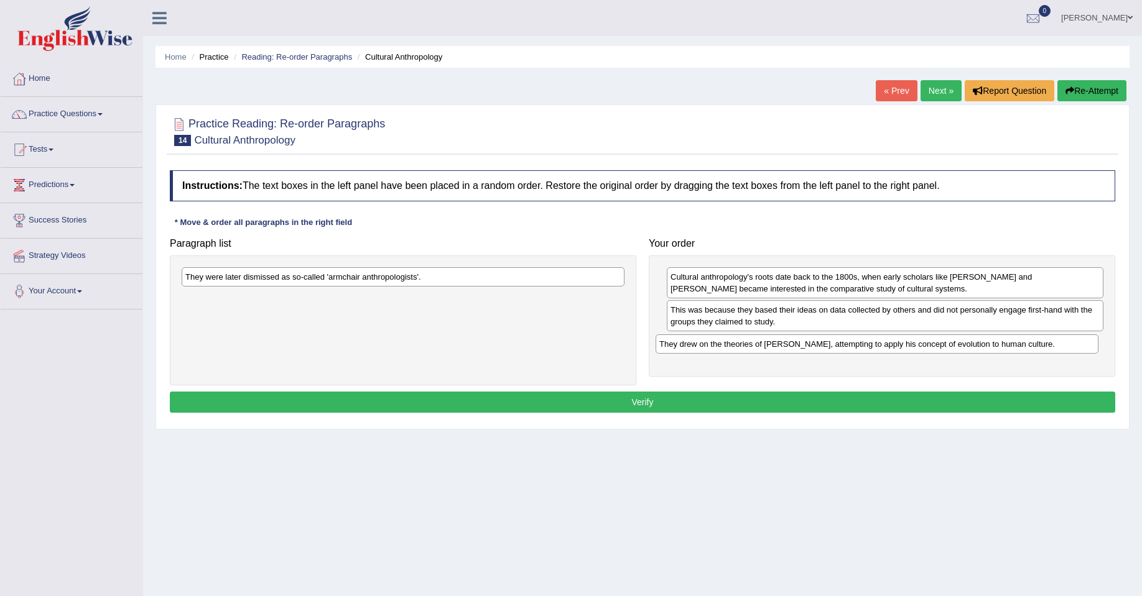
drag, startPoint x: 343, startPoint y: 298, endPoint x: 817, endPoint y: 344, distance: 476.1
click at [817, 344] on div "They drew on the theories of [PERSON_NAME], attempting to apply his concept of …" at bounding box center [876, 344] width 443 height 19
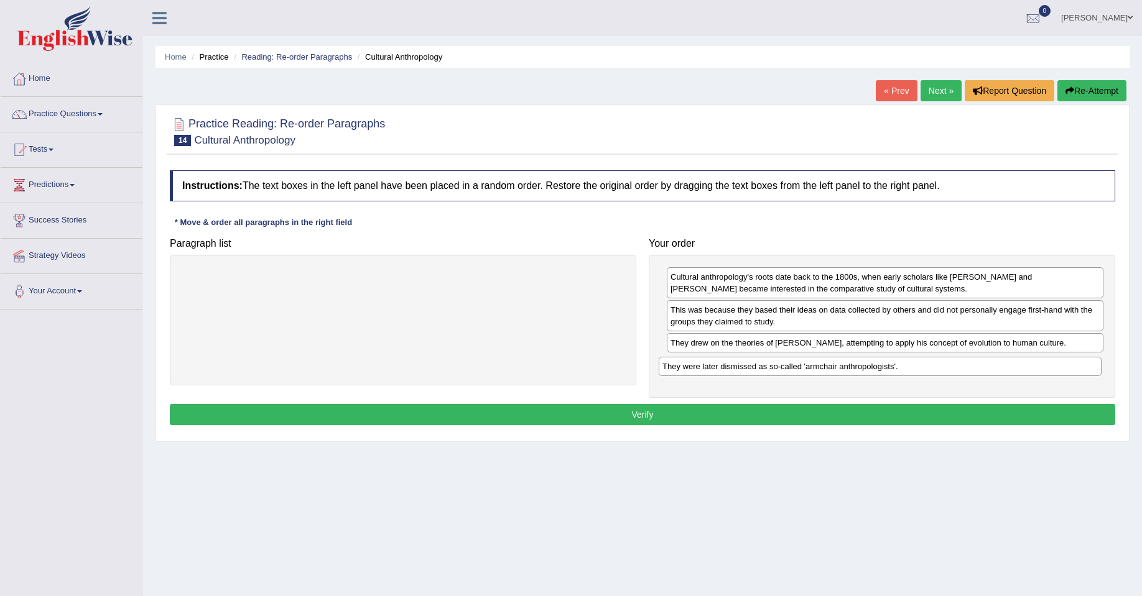
drag, startPoint x: 410, startPoint y: 282, endPoint x: 887, endPoint y: 372, distance: 484.8
click at [889, 372] on div "They were later dismissed as so-called 'armchair anthropologists'." at bounding box center [880, 366] width 443 height 19
click at [616, 414] on button "Verify" at bounding box center [642, 414] width 945 height 21
